Goal: Task Accomplishment & Management: Manage account settings

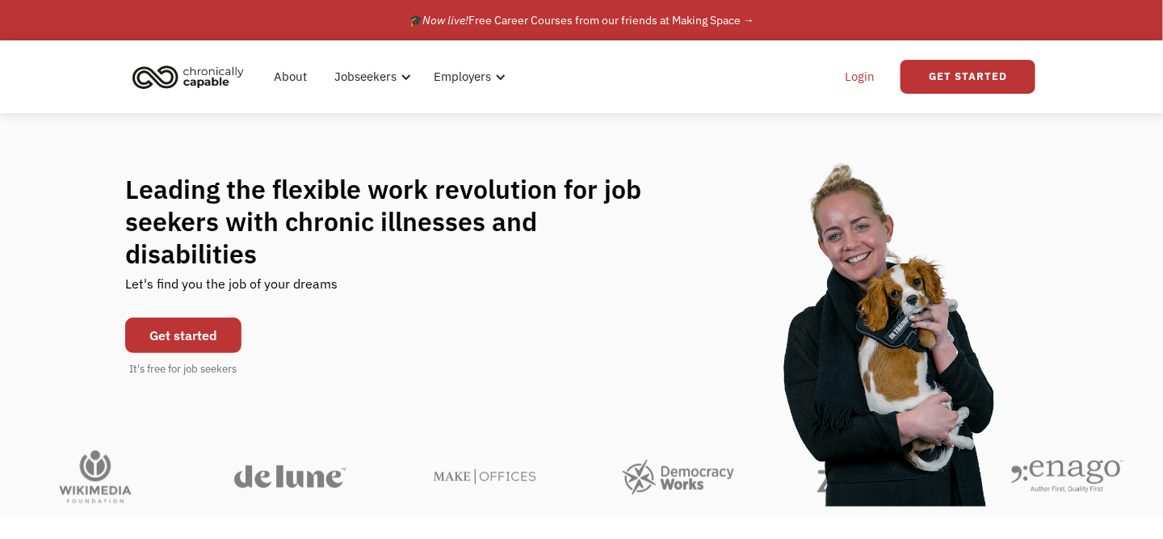
click at [872, 83] on link "Login" at bounding box center [859, 77] width 49 height 52
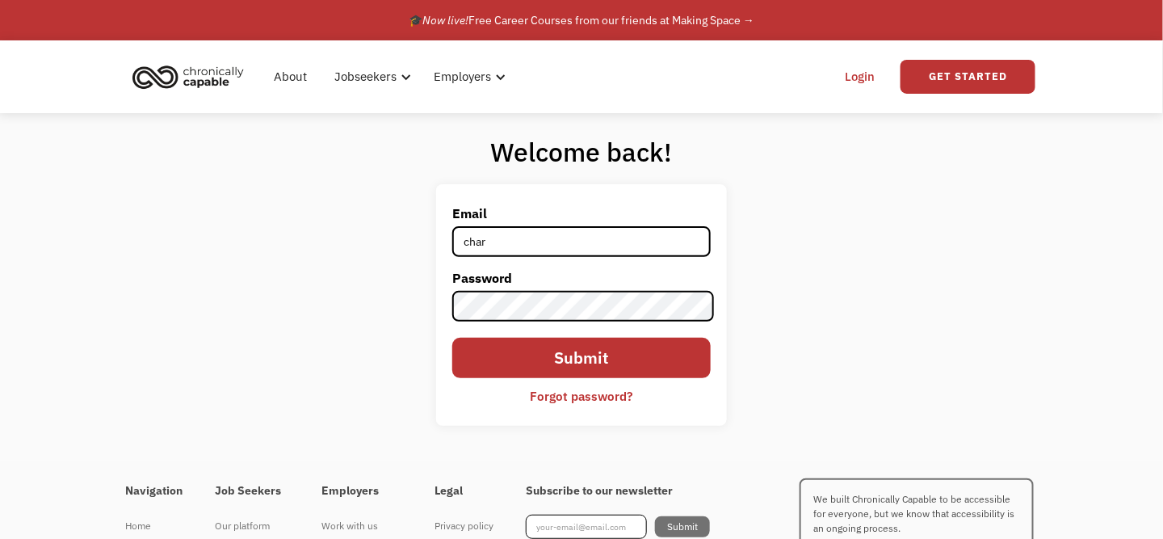
type input "[EMAIL_ADDRESS][DOMAIN_NAME]"
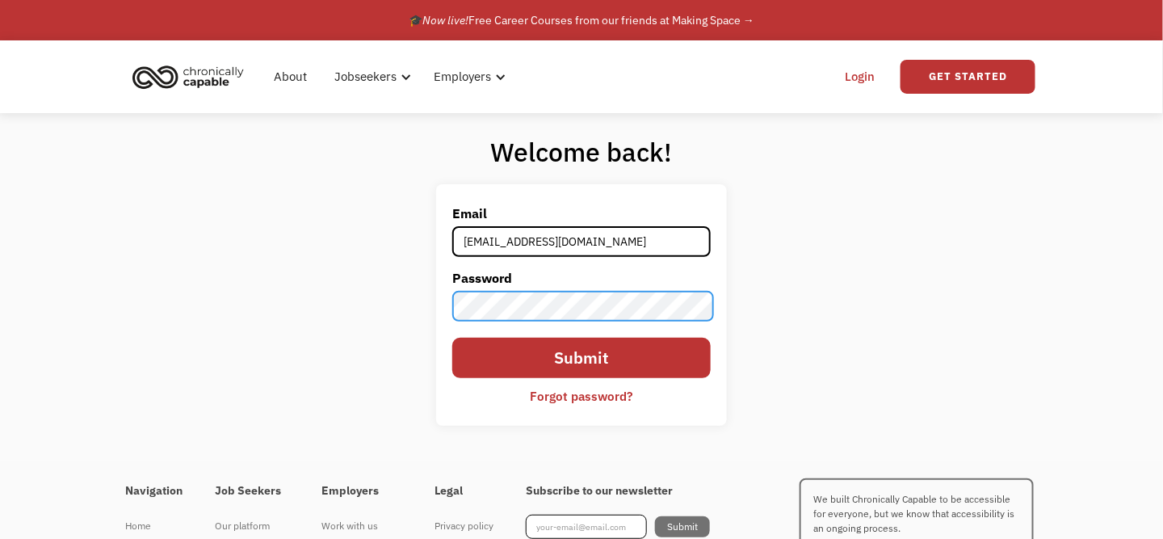
click at [452, 338] on input "Submit" at bounding box center [581, 358] width 258 height 41
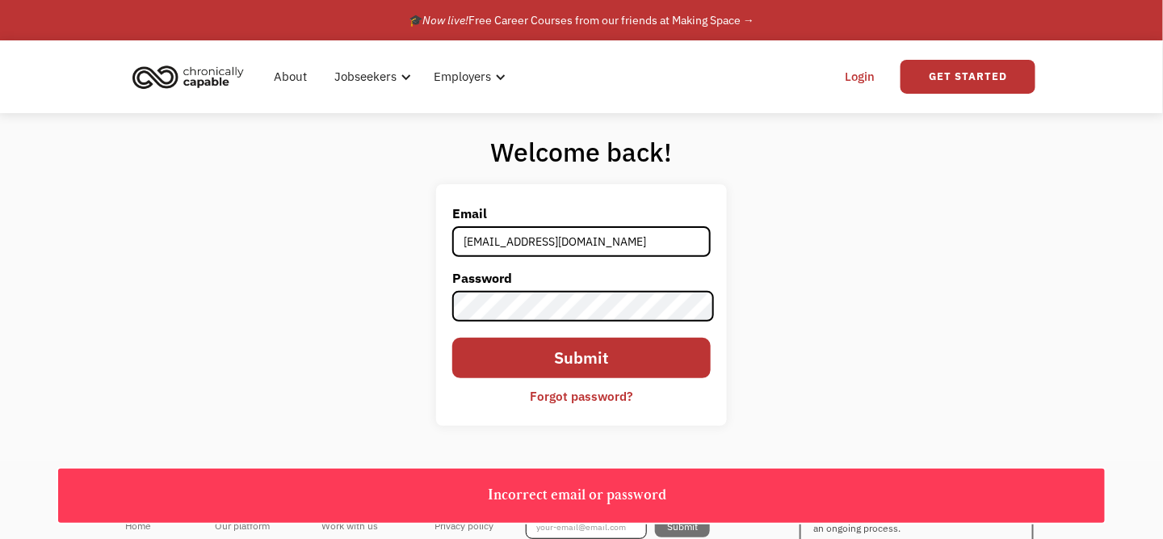
click at [585, 404] on div "Forgot password?" at bounding box center [582, 395] width 103 height 19
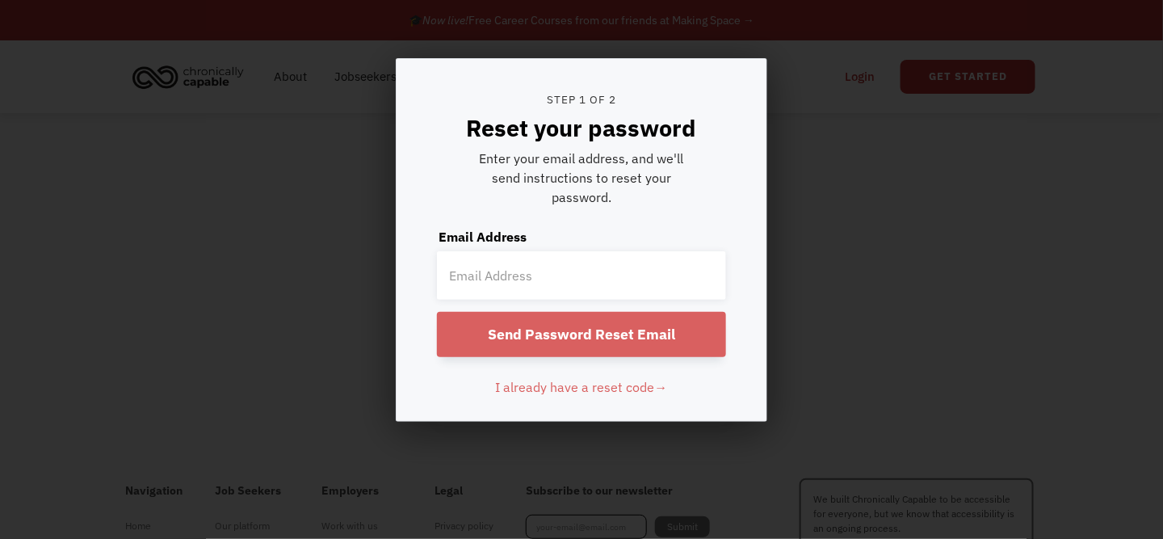
click at [896, 272] on div at bounding box center [581, 269] width 1163 height 539
